Goal: Task Accomplishment & Management: Manage account settings

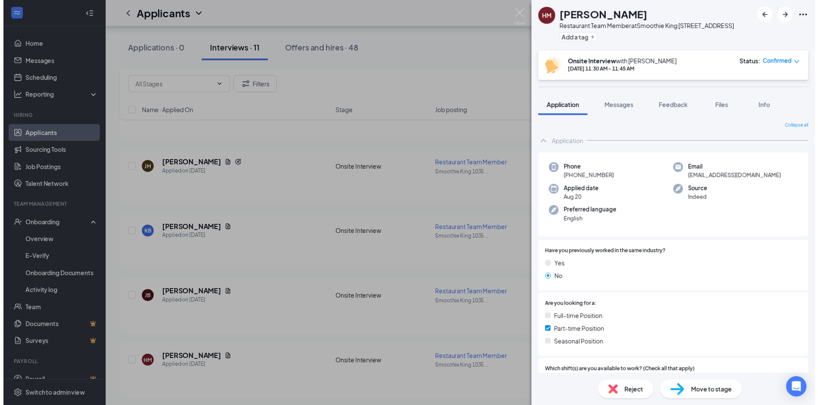
scroll to position [359, 0]
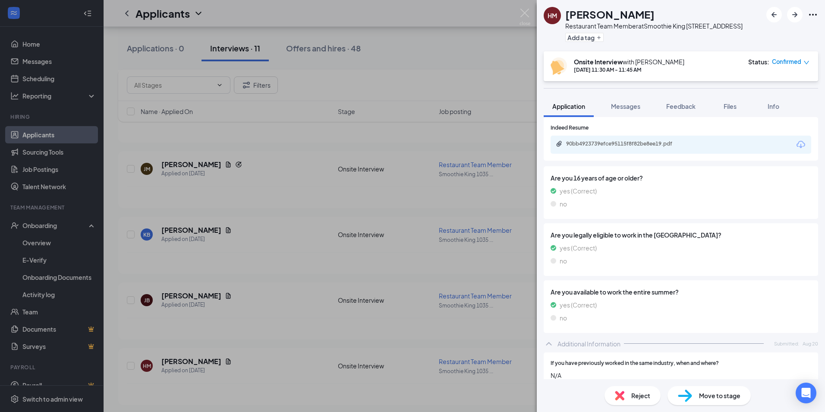
click at [38, 137] on div "[PERSON_NAME] Restaurant Team Member at Smoothie King [STREET_ADDRESS] Add a ta…" at bounding box center [412, 206] width 825 height 412
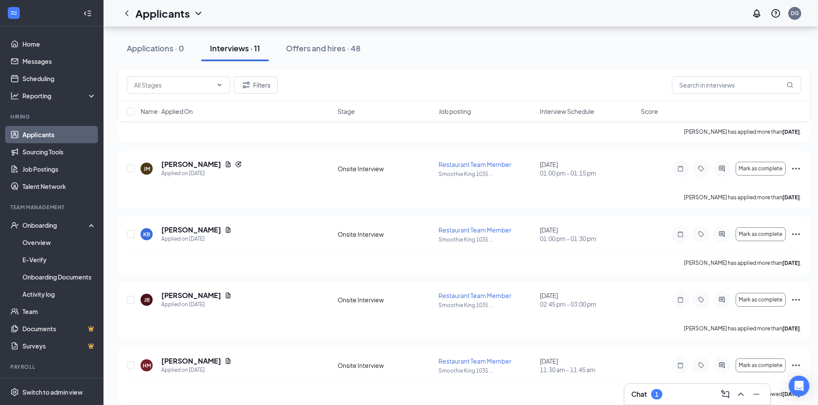
click at [38, 137] on link "Applicants" at bounding box center [59, 134] width 74 height 17
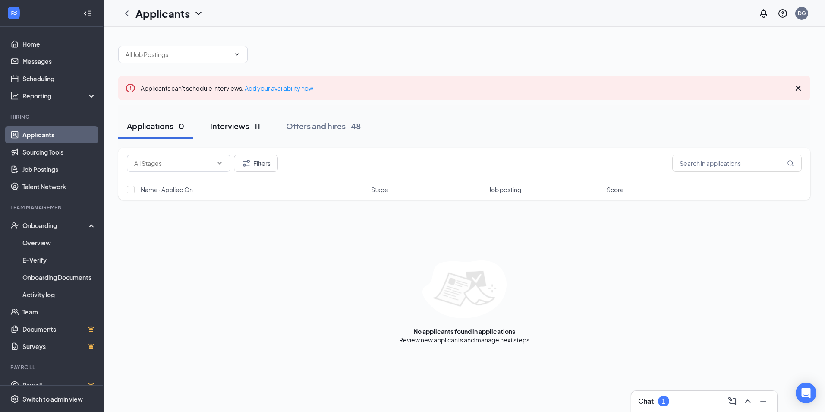
click at [244, 130] on div "Interviews · 11" at bounding box center [235, 125] width 50 height 11
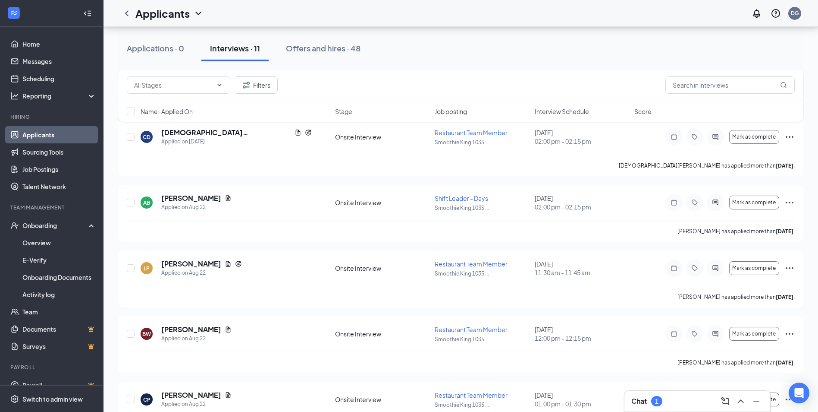
scroll to position [88, 0]
click at [49, 64] on link "Messages" at bounding box center [59, 61] width 74 height 17
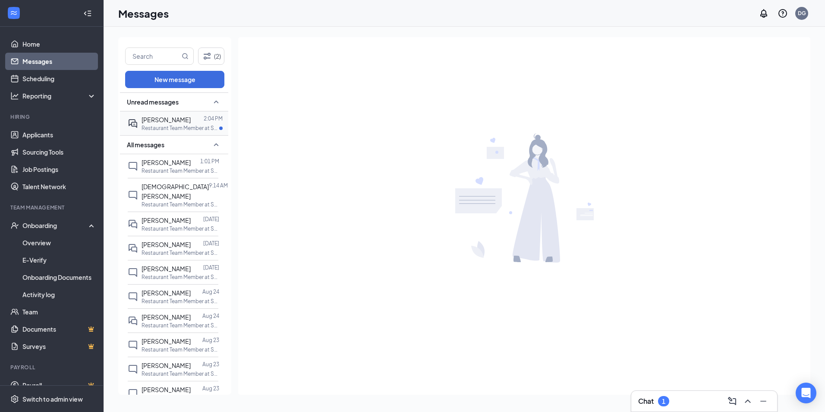
click at [159, 126] on p "Restaurant Team Member at Smoothie King [STREET_ADDRESS]" at bounding box center [181, 127] width 78 height 7
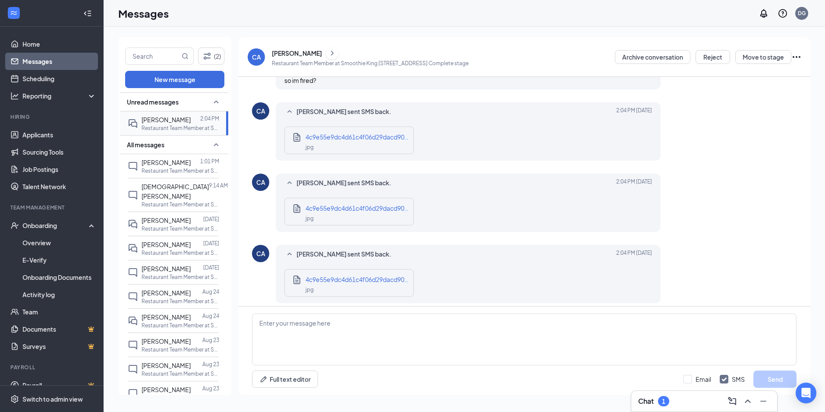
scroll to position [376, 0]
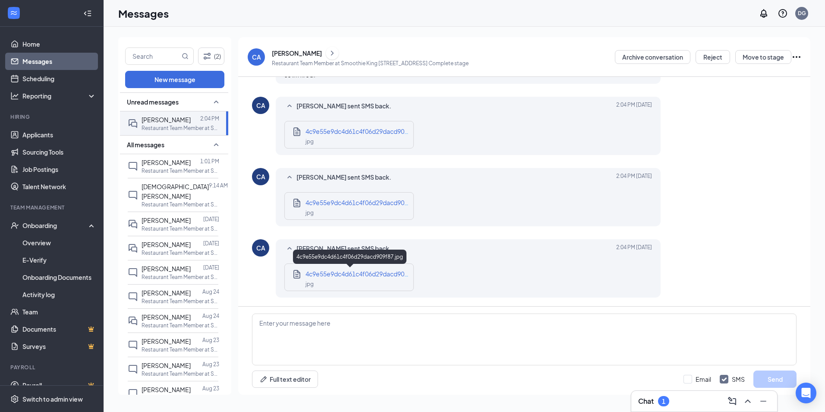
click at [333, 276] on span "4c9e55e9dc4d61c4f06d29dacd909f87.jpg" at bounding box center [366, 274] width 123 height 8
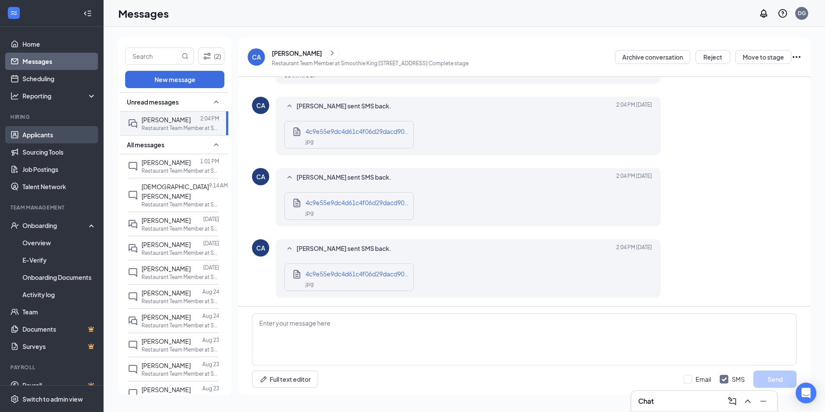
click at [47, 138] on link "Applicants" at bounding box center [59, 134] width 74 height 17
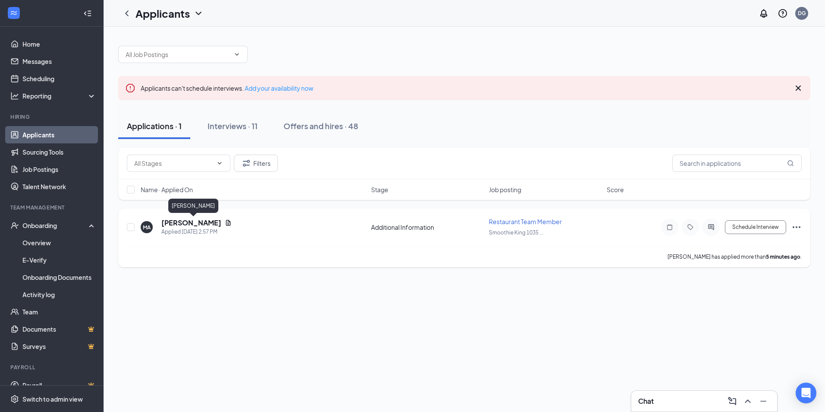
click at [191, 221] on h5 "[PERSON_NAME]" at bounding box center [191, 222] width 60 height 9
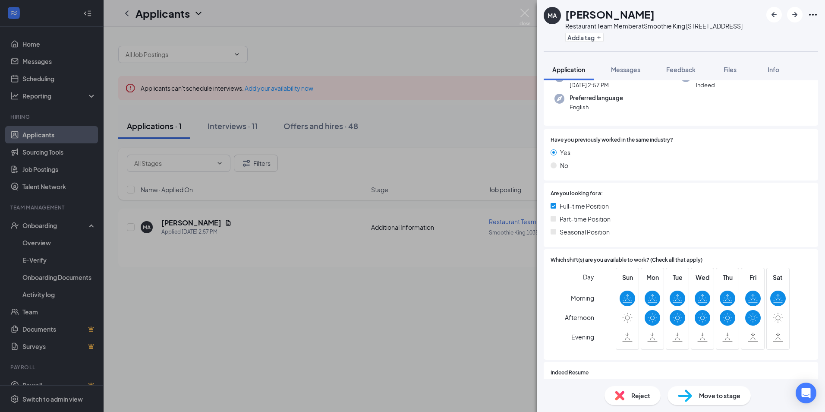
scroll to position [72, 0]
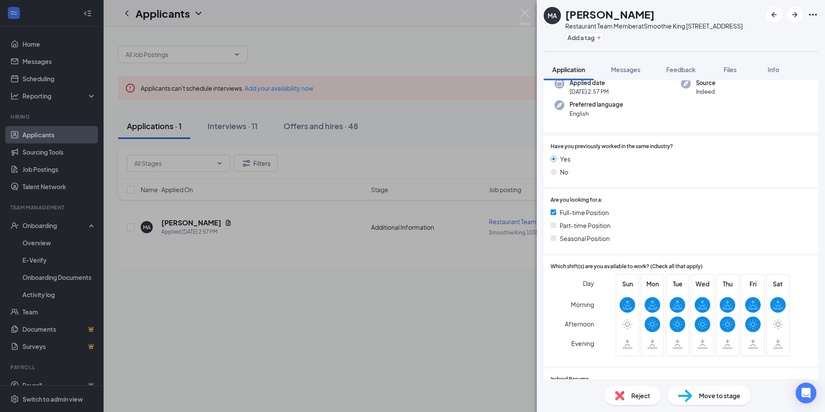
click at [629, 397] on div "Reject" at bounding box center [632, 395] width 56 height 19
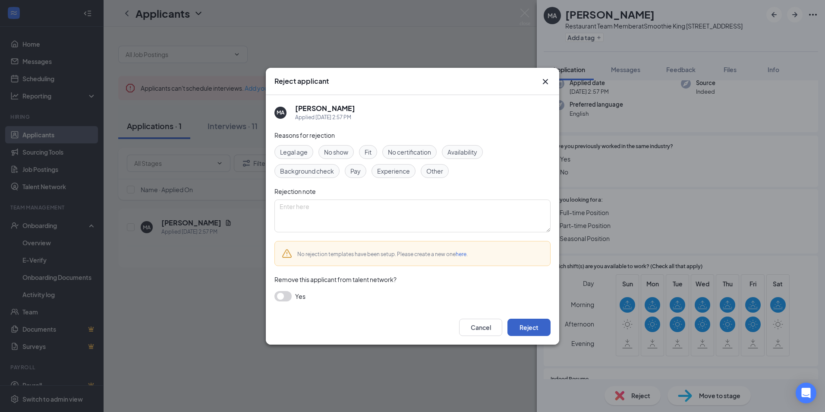
click at [530, 328] on button "Reject" at bounding box center [528, 326] width 43 height 17
